Goal: Transaction & Acquisition: Purchase product/service

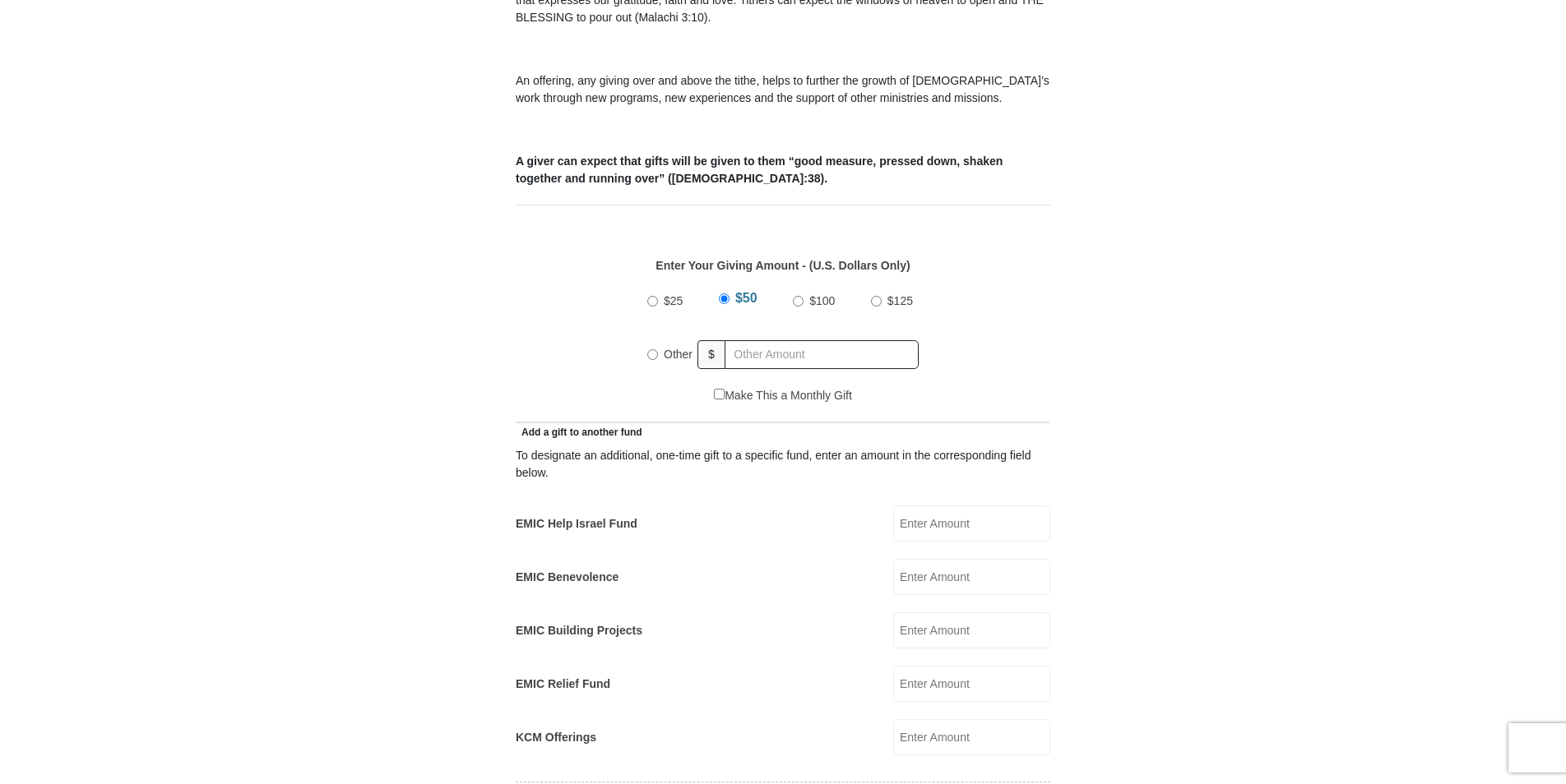
scroll to position [615, 0]
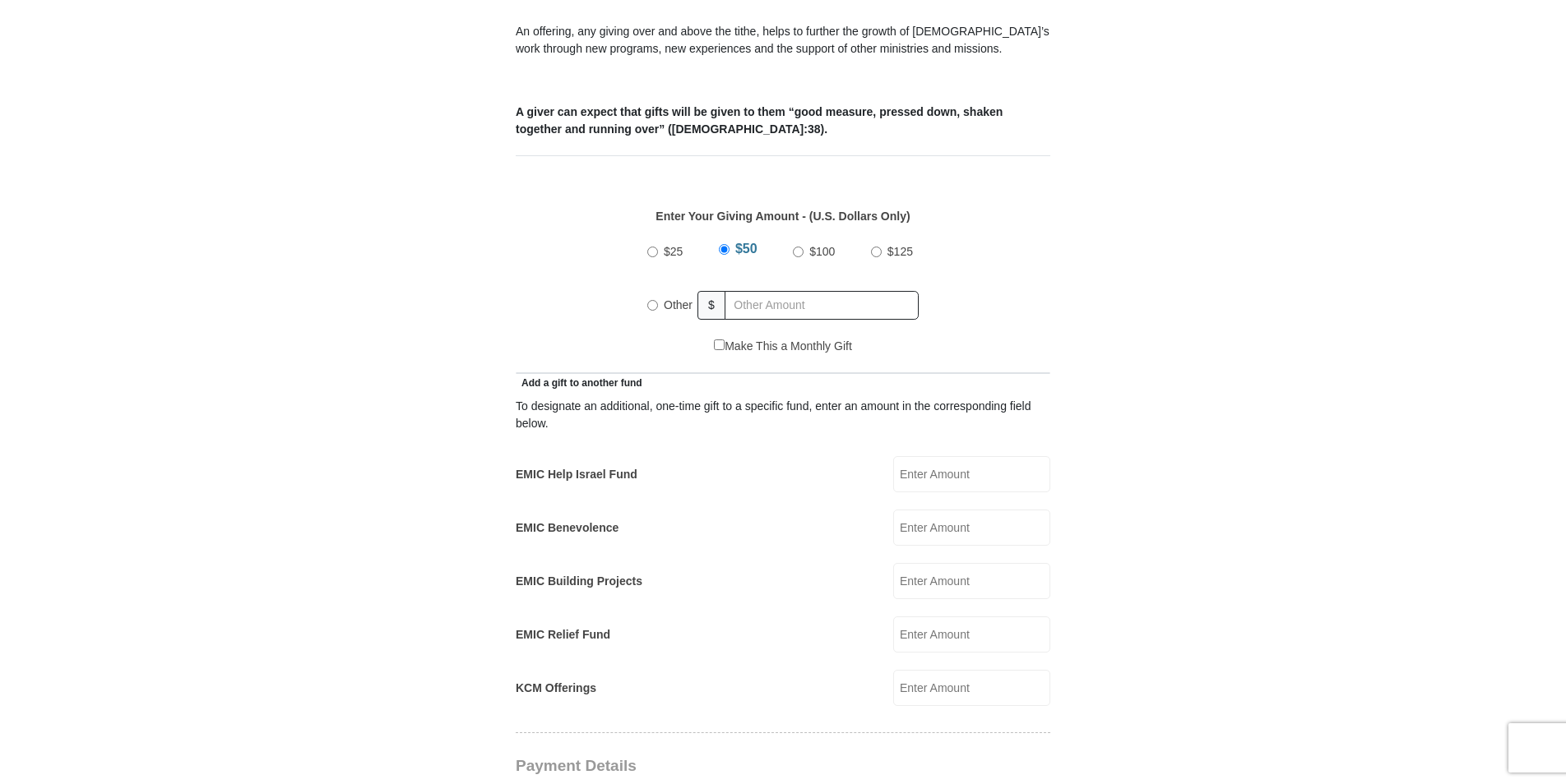
click at [651, 300] on input "Other" at bounding box center [652, 305] width 11 height 11
radio input "true"
type input "205.00"
click at [914, 459] on input "EMIC Help Israel Fund" at bounding box center [971, 474] width 157 height 36
click at [909, 458] on input "EMIC Help Israel Fund" at bounding box center [971, 474] width 157 height 36
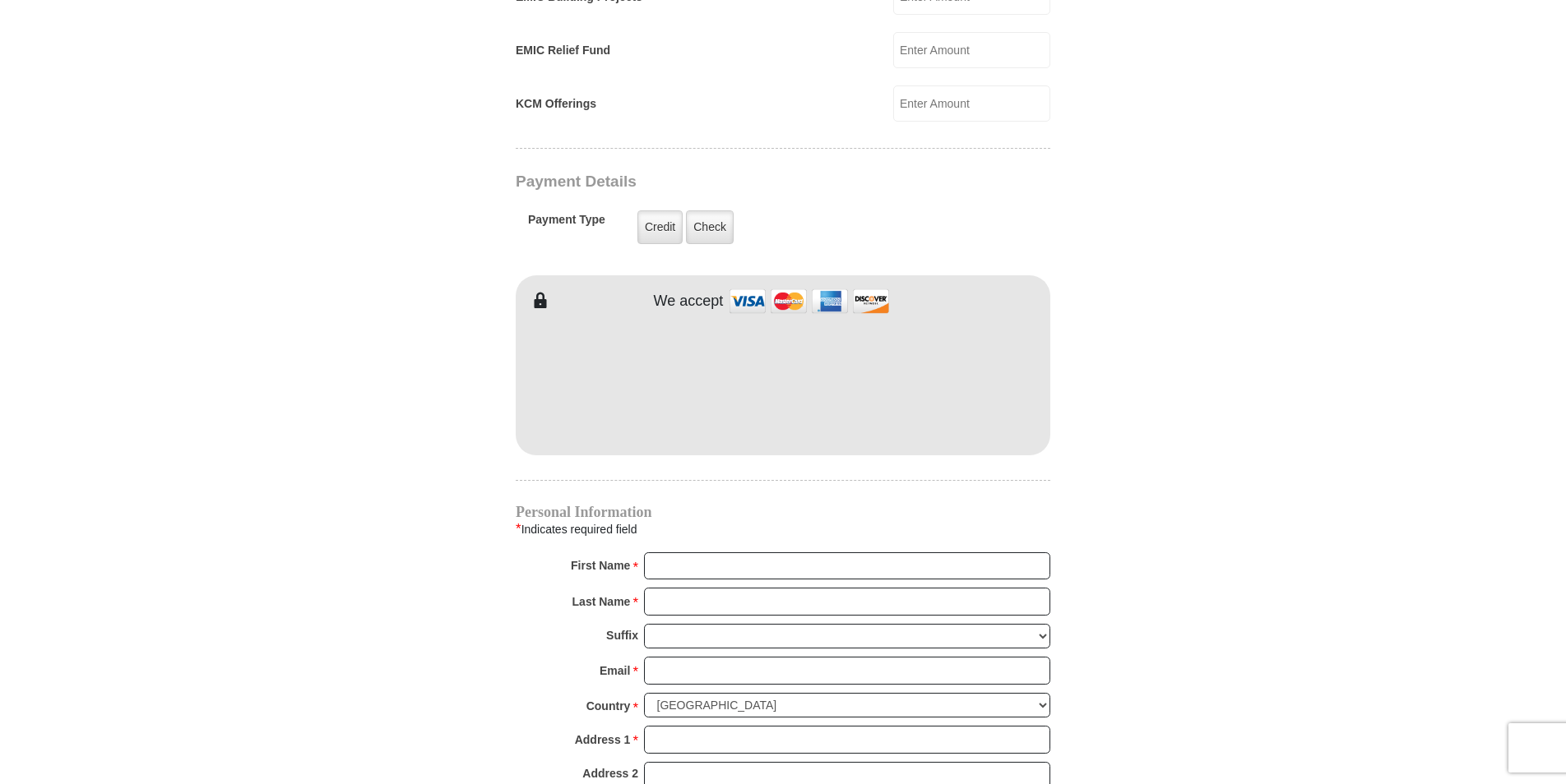
scroll to position [1202, 0]
type input "8.00"
click at [670, 550] on input "First Name *" at bounding box center [848, 563] width 406 height 28
type input "[PERSON_NAME] & [PERSON_NAME]"
type input "[PERSON_NAME]"
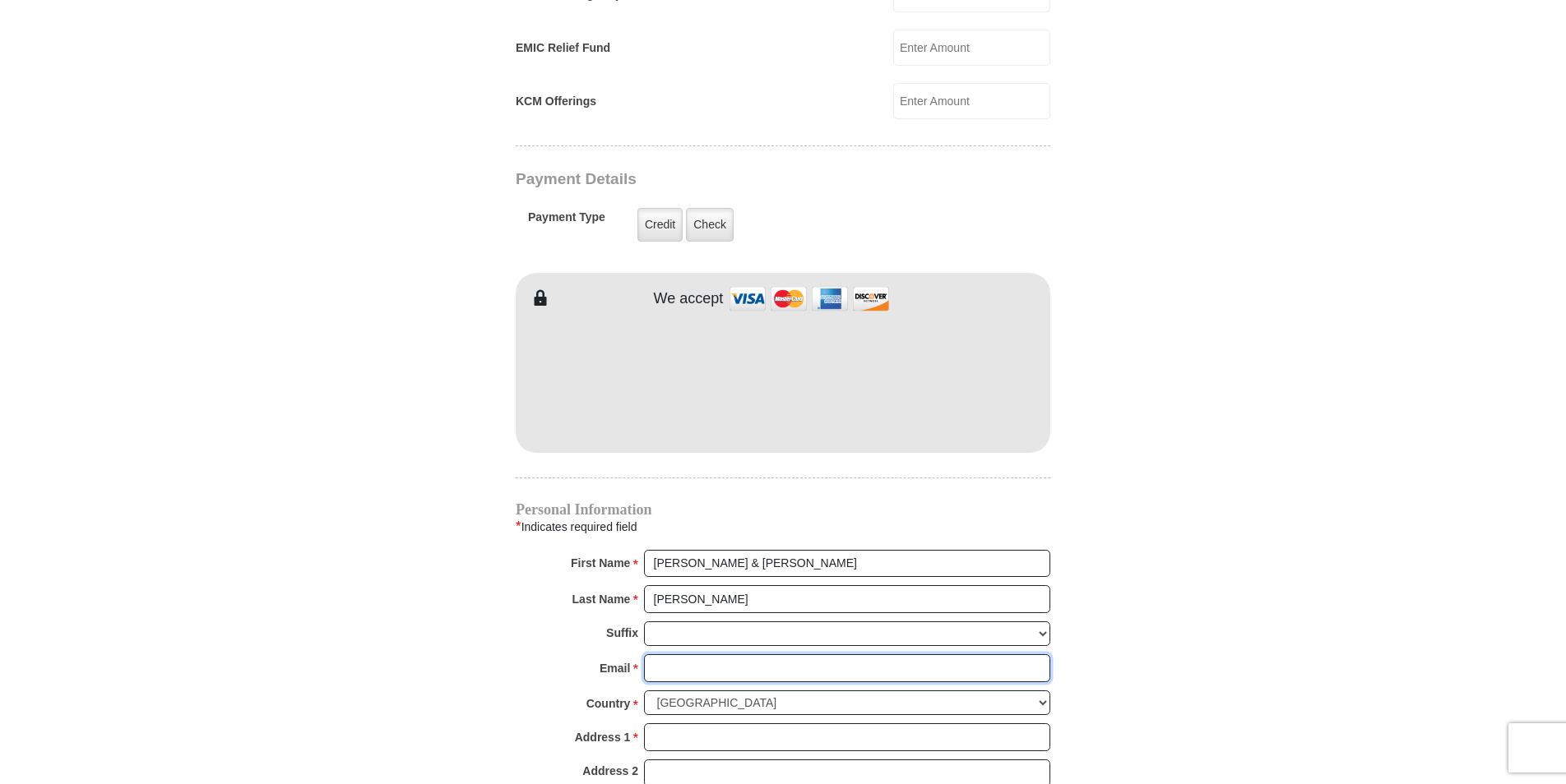
type input "[EMAIL_ADDRESS][DOMAIN_NAME]"
type input "508 [PERSON_NAME] Dr"
type input "[GEOGRAPHIC_DATA]"
select select "[GEOGRAPHIC_DATA]"
type input "76108"
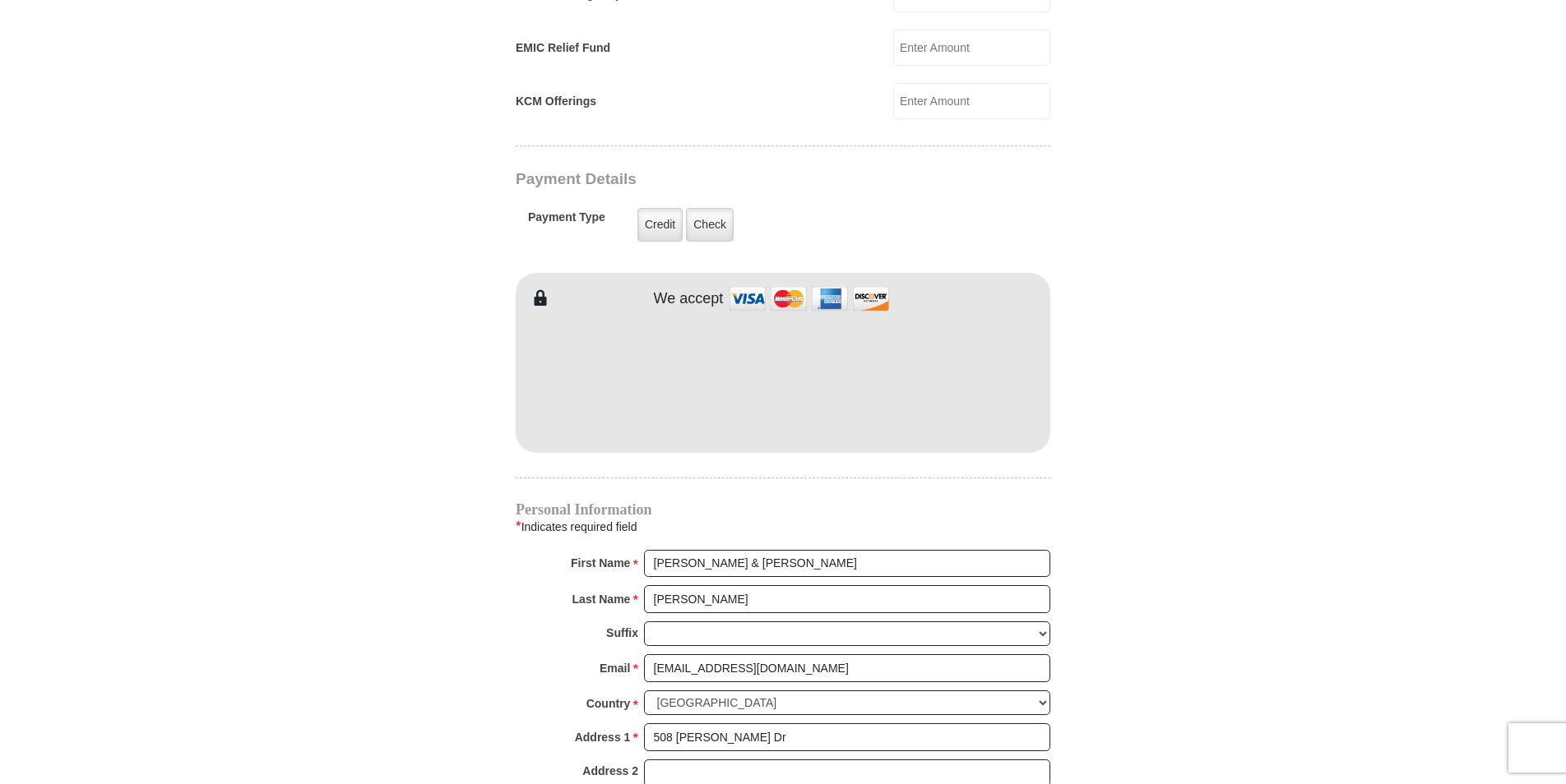
type input "8173784778"
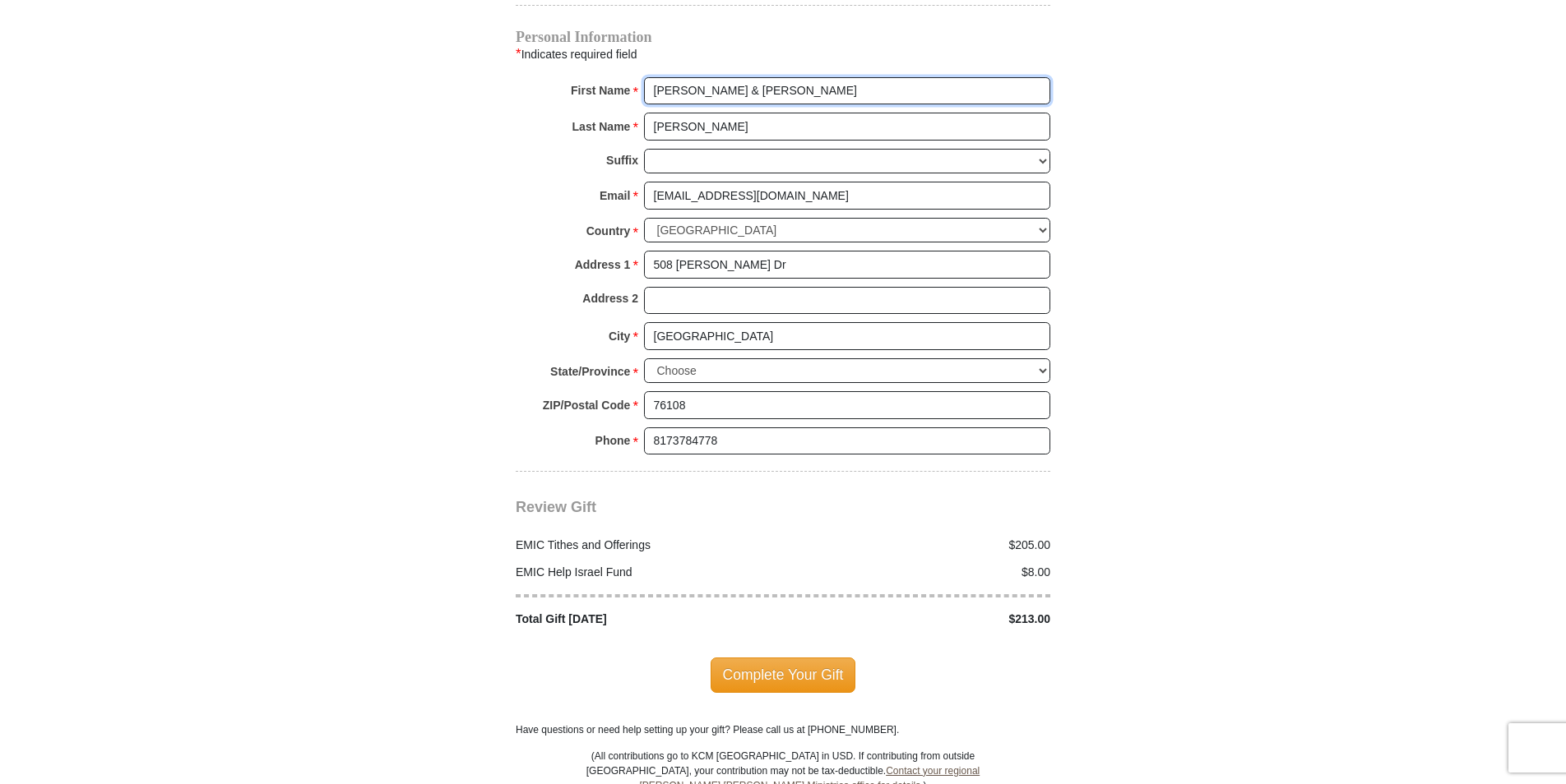
scroll to position [1704, 0]
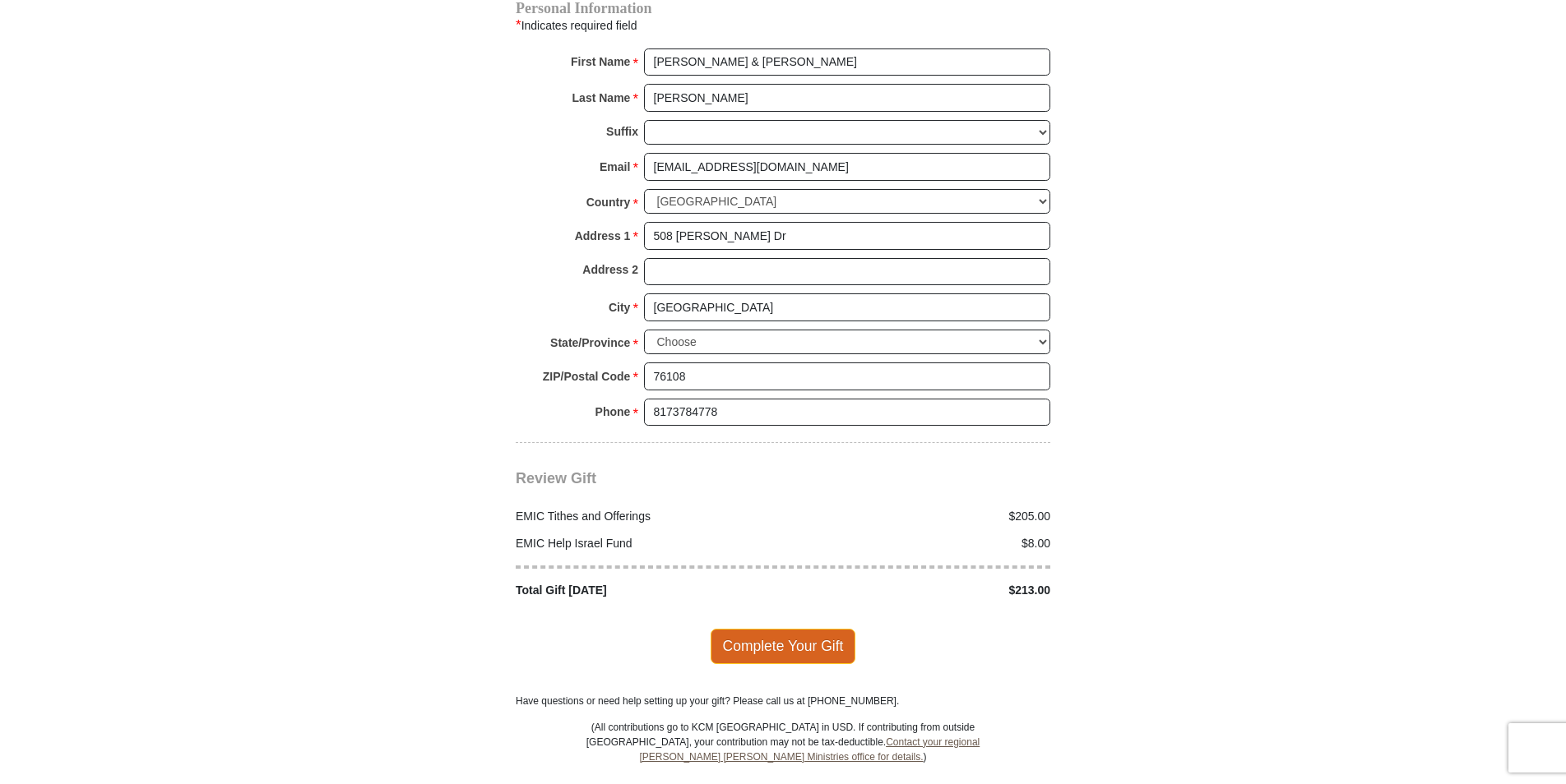
click at [801, 629] on span "Complete Your Gift" at bounding box center [783, 646] width 146 height 35
